Goal: Information Seeking & Learning: Learn about a topic

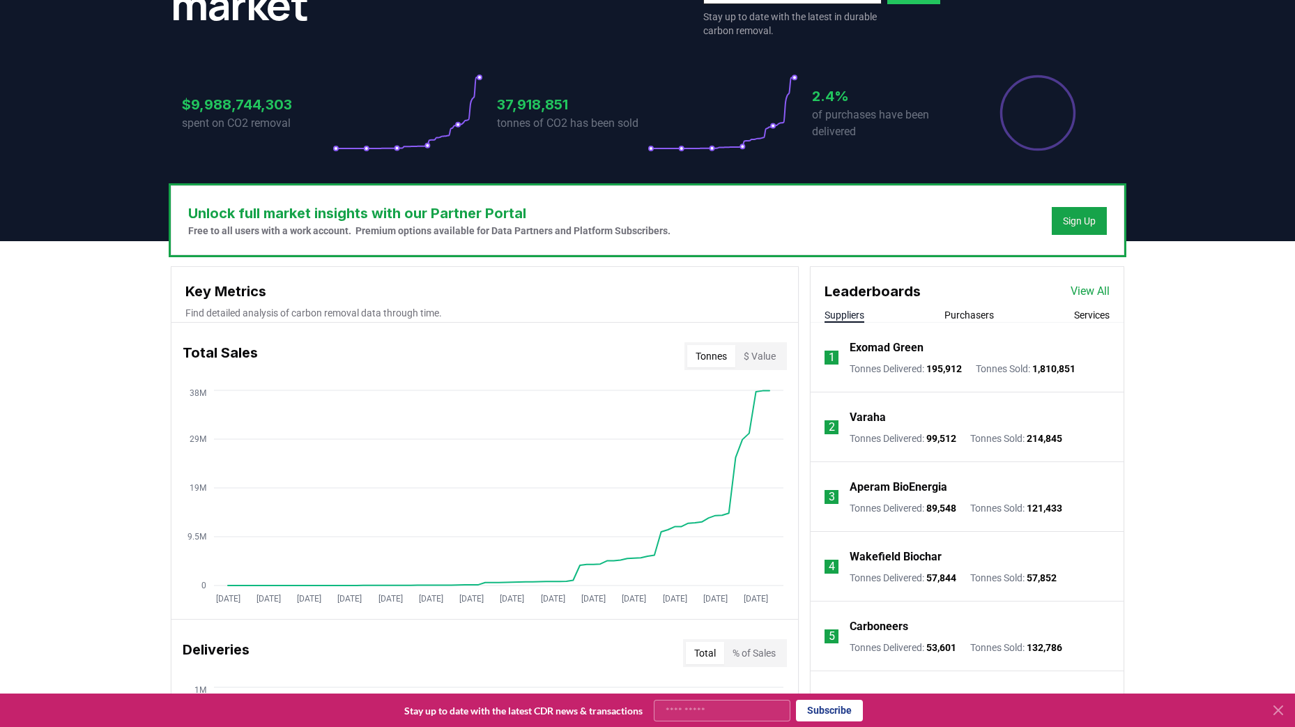
scroll to position [248, 0]
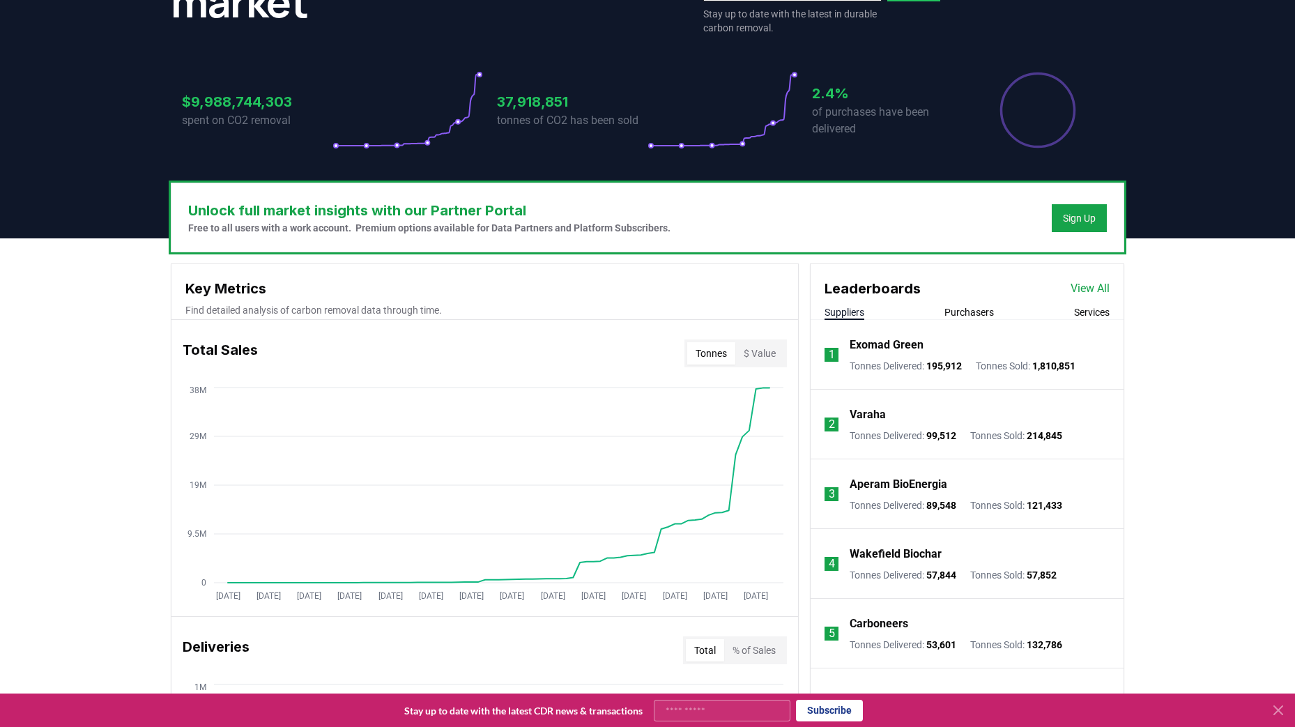
click at [978, 310] on button "Purchasers" at bounding box center [968, 312] width 49 height 14
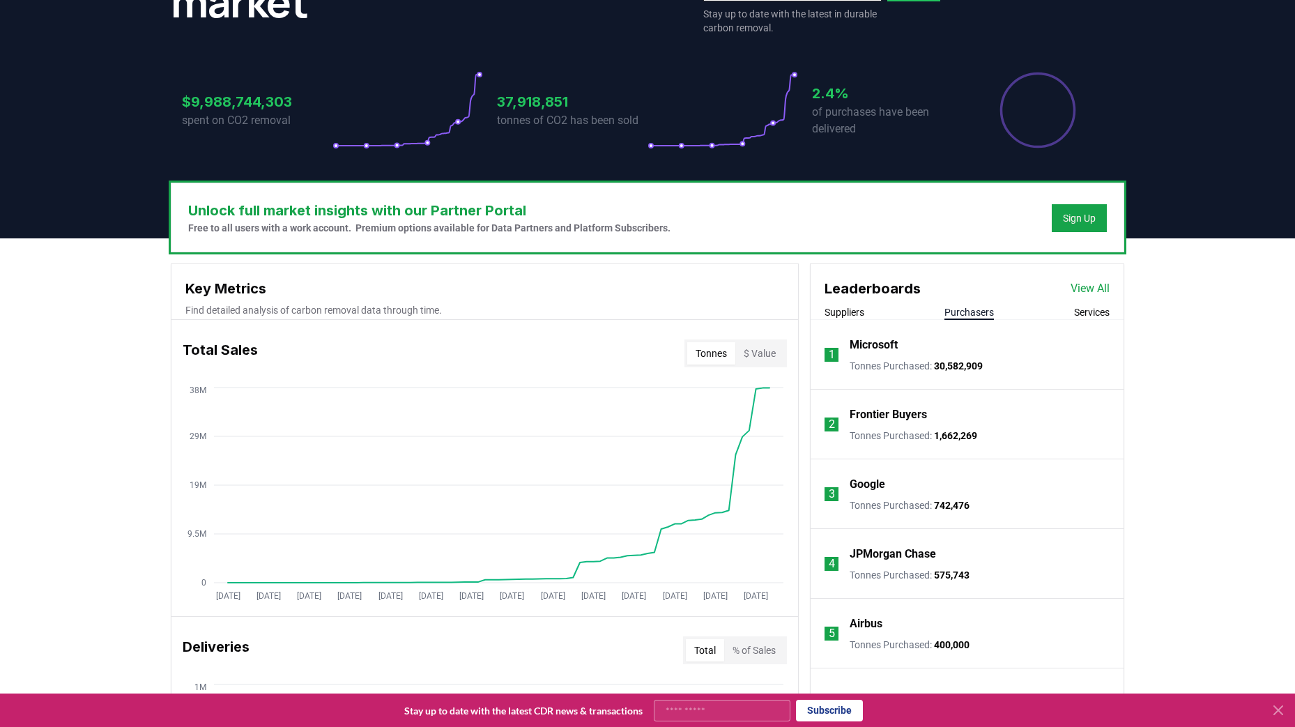
click at [891, 355] on div "Microsoft Tonnes Purchased : 30,582,909" at bounding box center [915, 355] width 133 height 36
click at [875, 343] on p "Microsoft" at bounding box center [873, 345] width 48 height 17
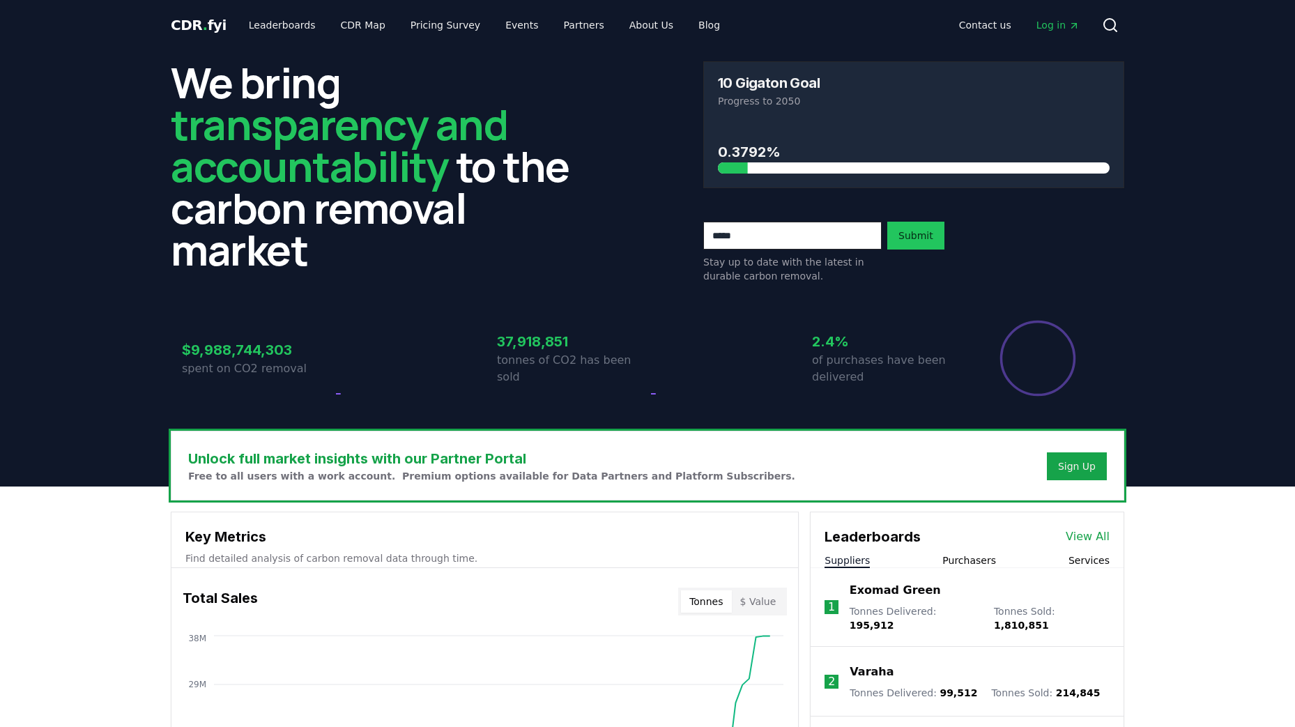
scroll to position [248, 0]
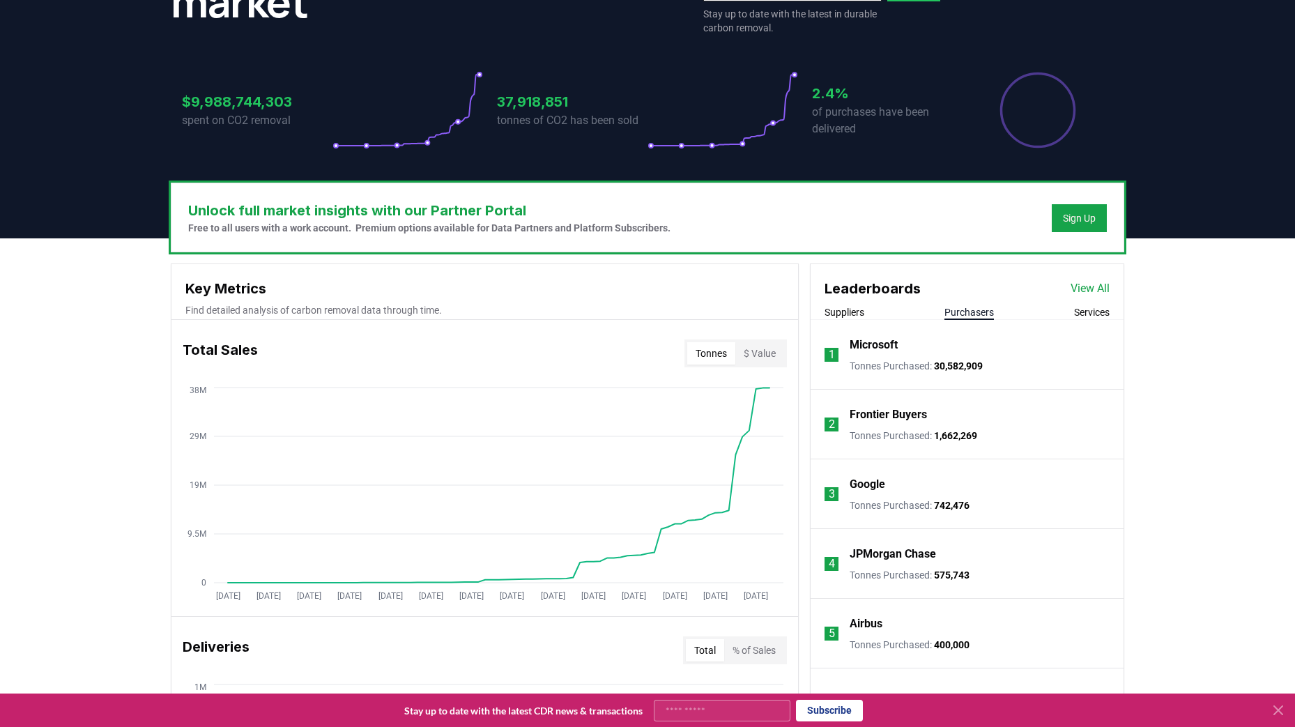
click at [971, 315] on button "Purchasers" at bounding box center [968, 312] width 49 height 14
click at [878, 344] on p "Microsoft" at bounding box center [873, 345] width 48 height 17
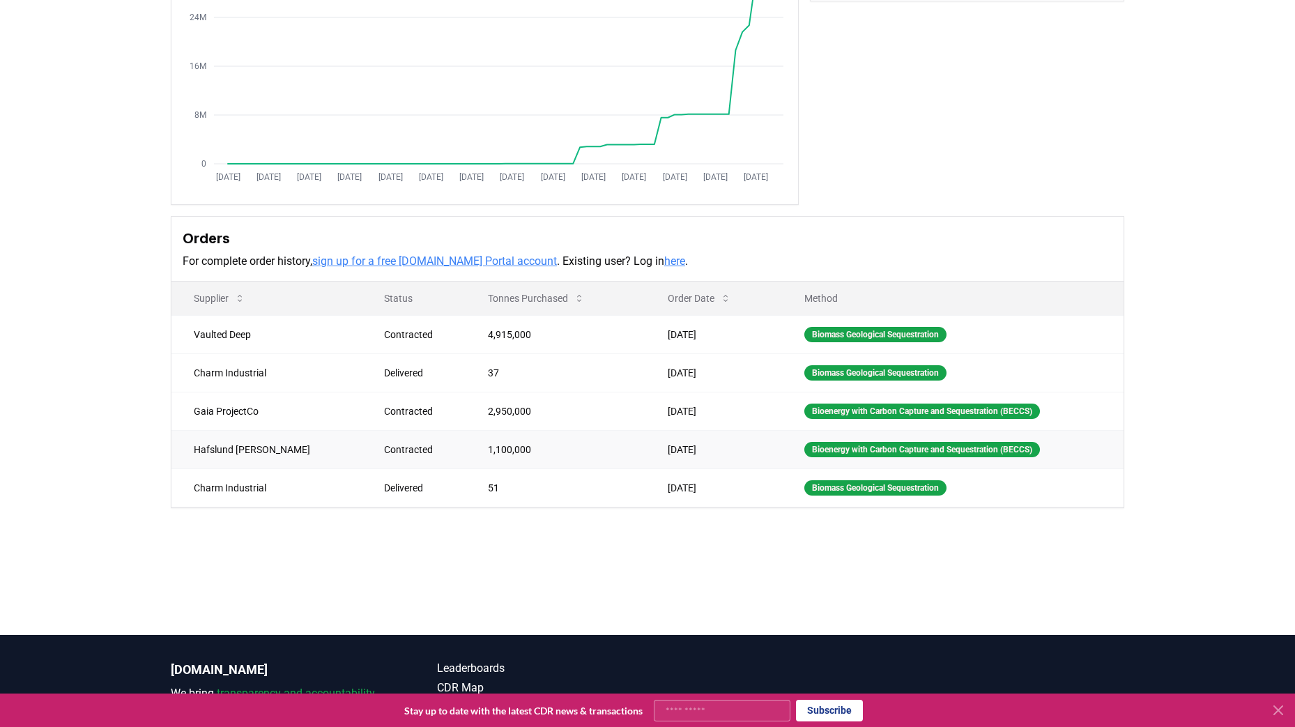
scroll to position [221, 0]
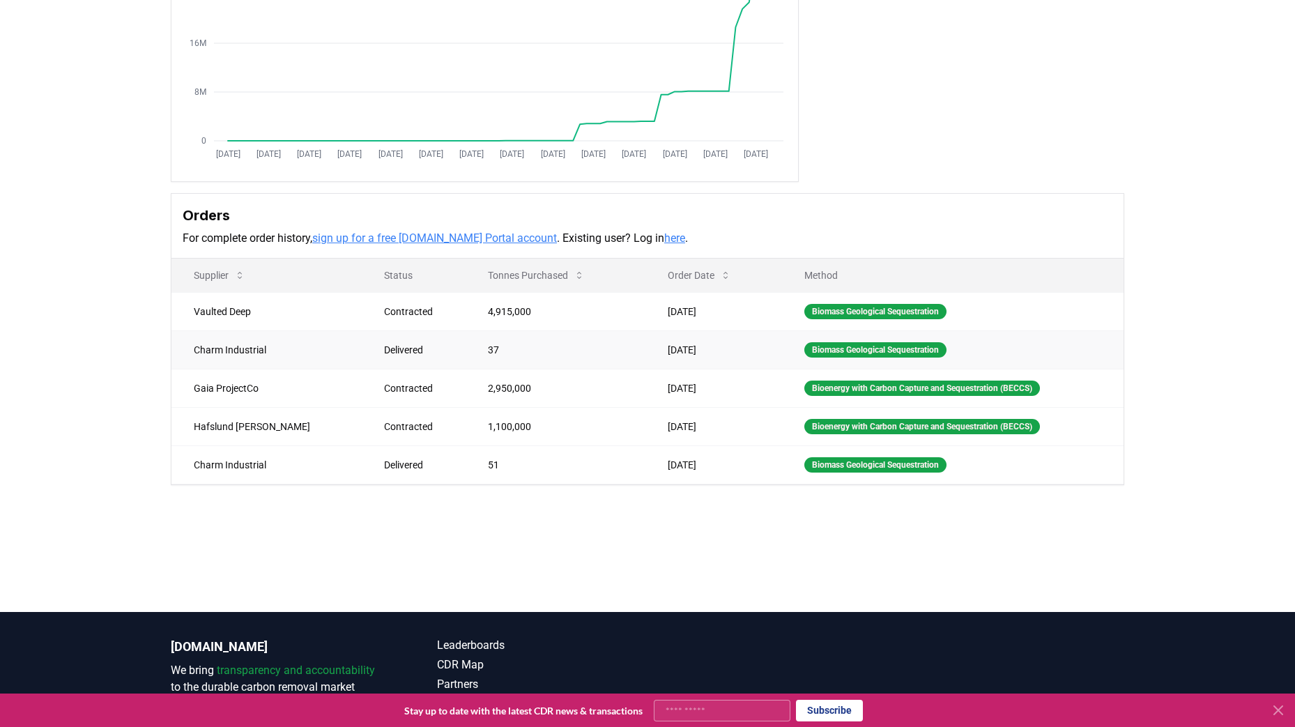
click at [702, 344] on td "[DATE]" at bounding box center [713, 349] width 137 height 38
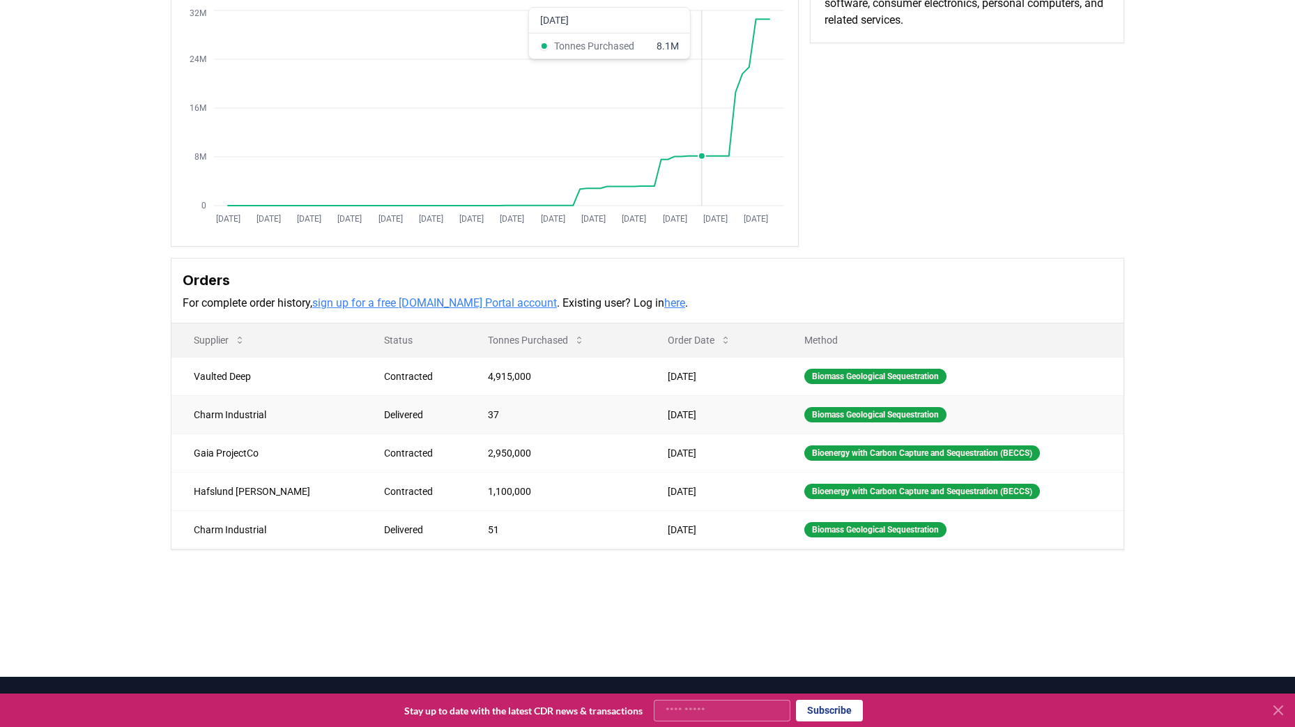
scroll to position [309, 0]
